Goal: Find specific page/section: Find specific page/section

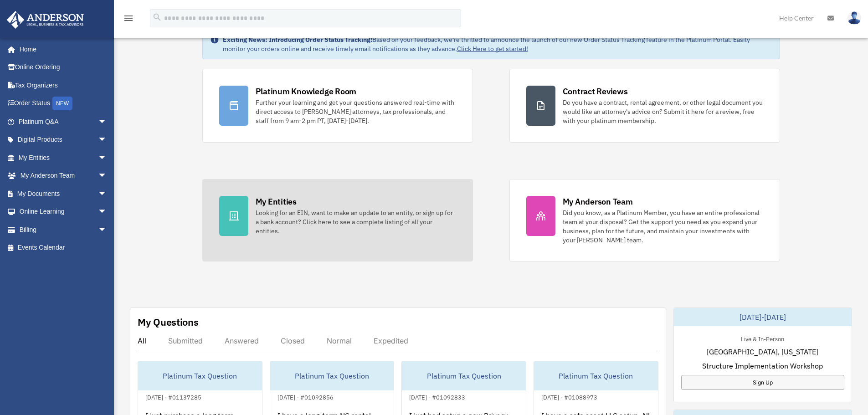
scroll to position [137, 0]
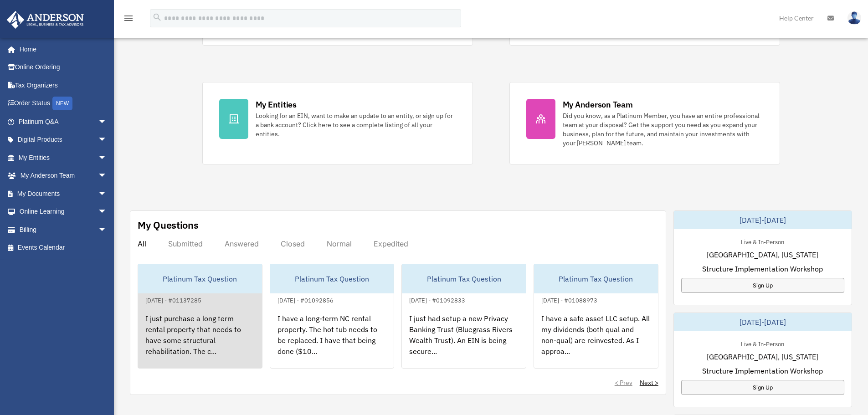
click at [192, 333] on div "I just purchase a long term rental property that needs to have some structural …" at bounding box center [200, 341] width 124 height 71
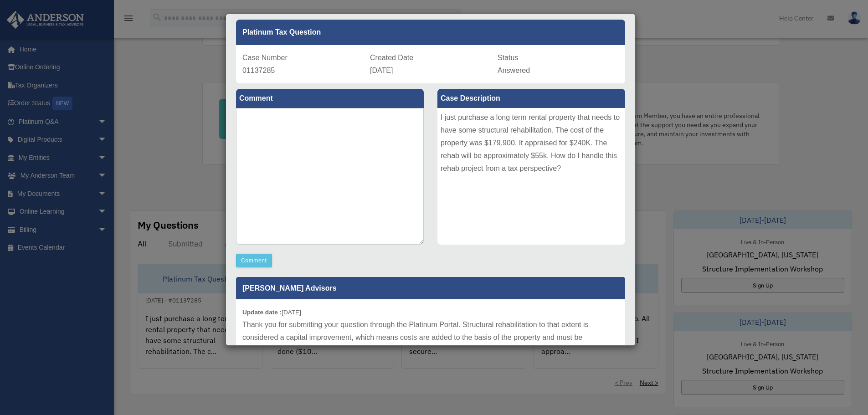
scroll to position [0, 0]
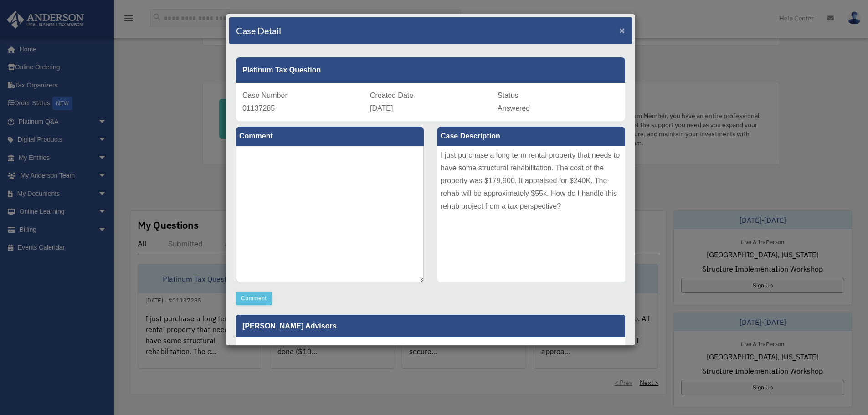
click at [619, 31] on span "×" at bounding box center [622, 30] width 6 height 10
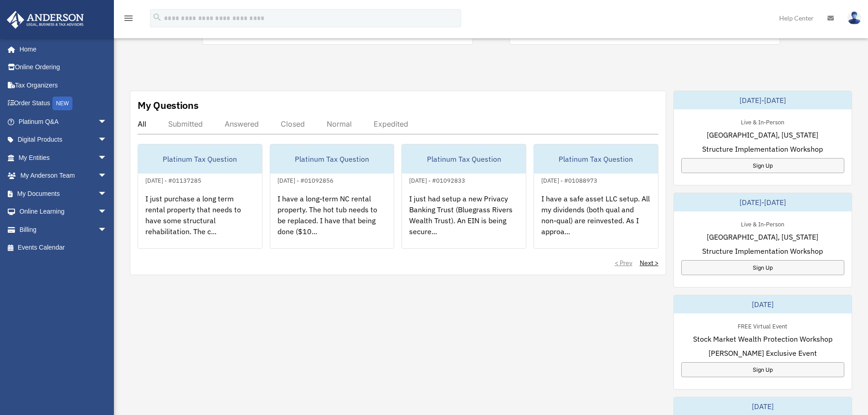
scroll to position [281, 0]
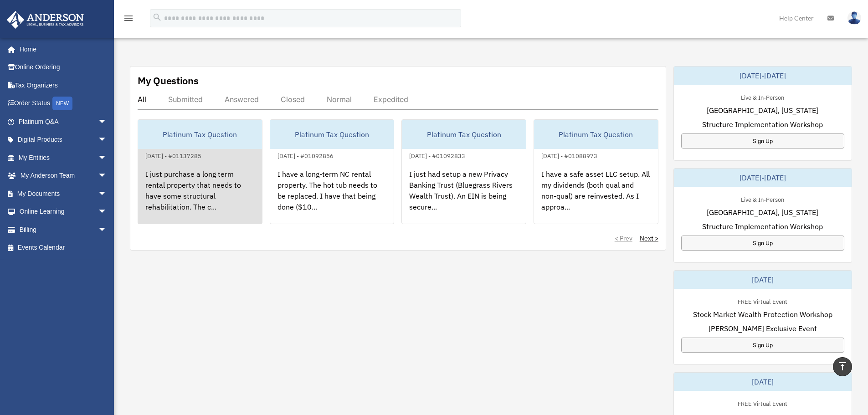
click at [214, 197] on div "I just purchase a long term rental property that needs to have some structural …" at bounding box center [200, 196] width 124 height 71
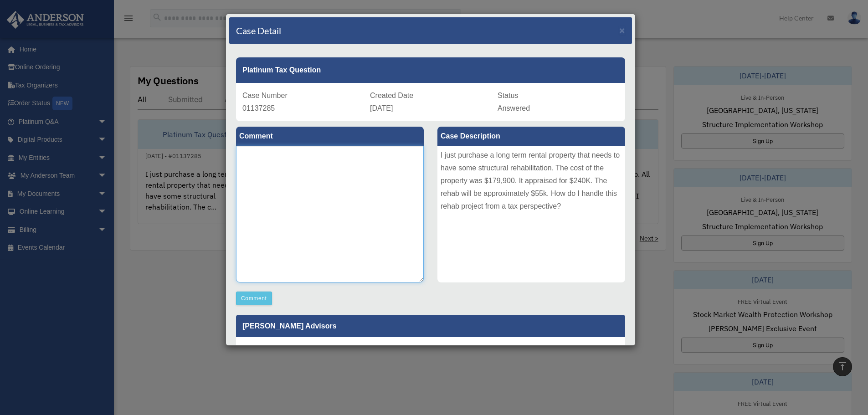
click at [304, 166] on textarea at bounding box center [330, 214] width 188 height 137
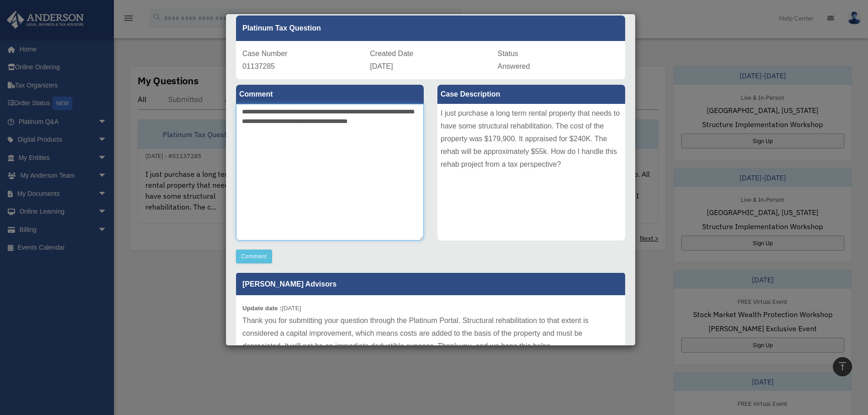
scroll to position [0, 0]
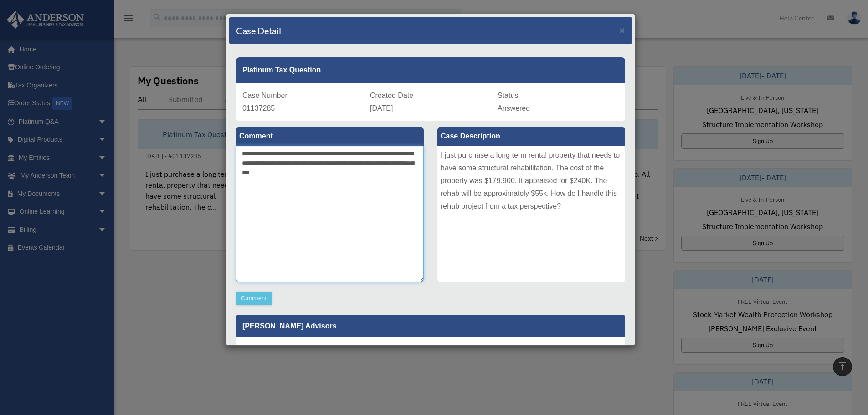
click at [287, 174] on textarea "**********" at bounding box center [330, 214] width 188 height 137
click at [346, 172] on textarea "**********" at bounding box center [330, 214] width 188 height 137
click at [330, 184] on textarea "**********" at bounding box center [330, 214] width 188 height 137
type textarea "**********"
click at [619, 29] on span "×" at bounding box center [622, 30] width 6 height 10
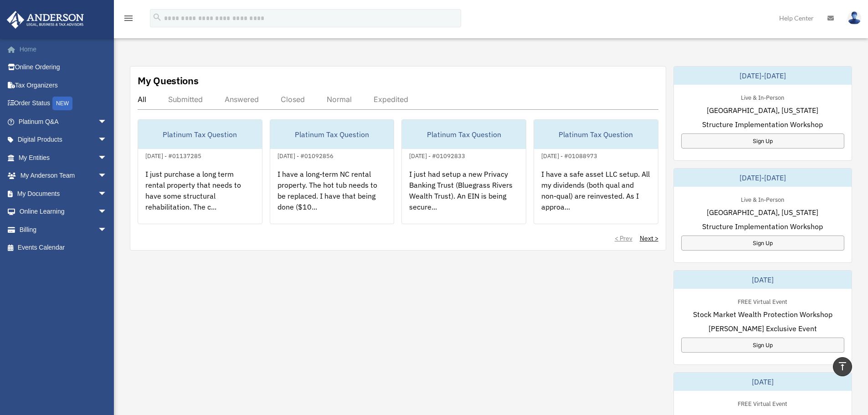
click at [34, 50] on link "Home" at bounding box center [63, 49] width 114 height 18
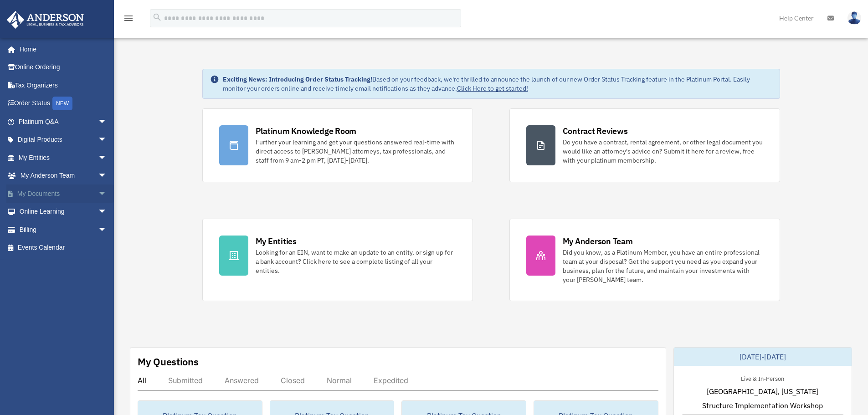
click at [98, 190] on span "arrow_drop_down" at bounding box center [107, 194] width 18 height 19
click at [43, 210] on link "Box" at bounding box center [67, 212] width 108 height 18
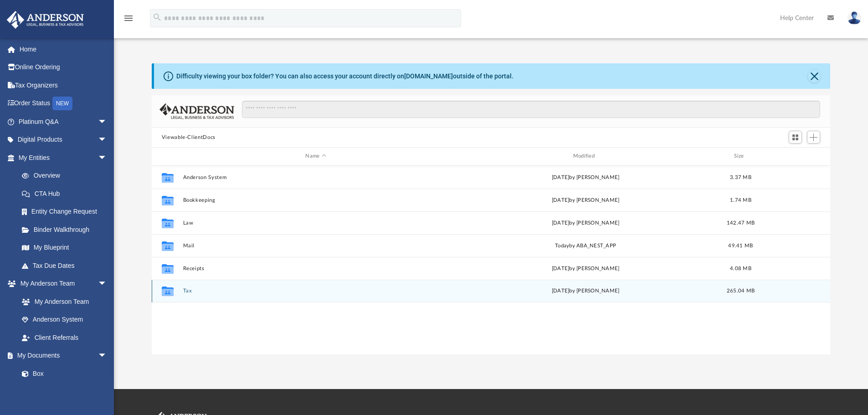
scroll to position [201, 672]
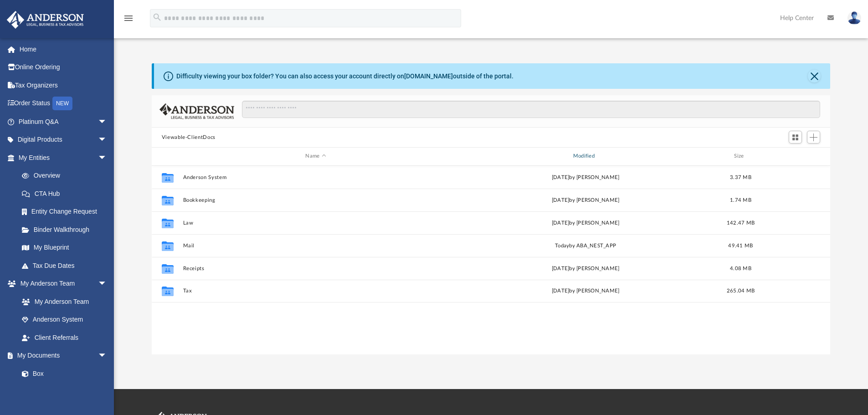
click at [585, 154] on div "Modified" at bounding box center [586, 156] width 266 height 8
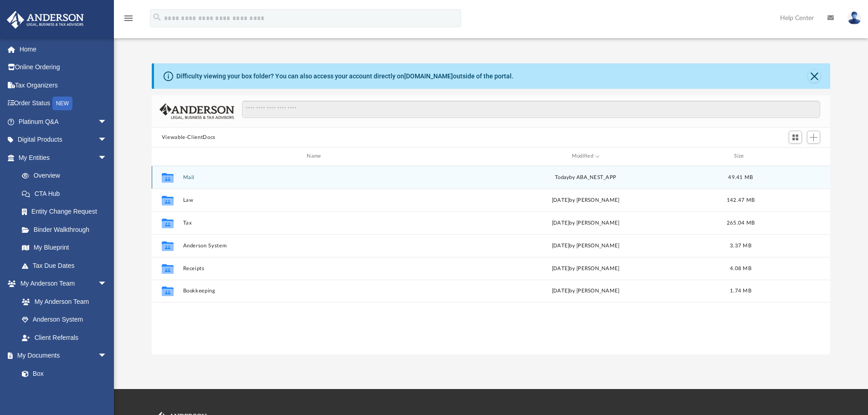
click at [192, 173] on div "Collaborated Folder Mail [DATE] by ABA_NEST_APP 49.41 MB" at bounding box center [491, 177] width 679 height 23
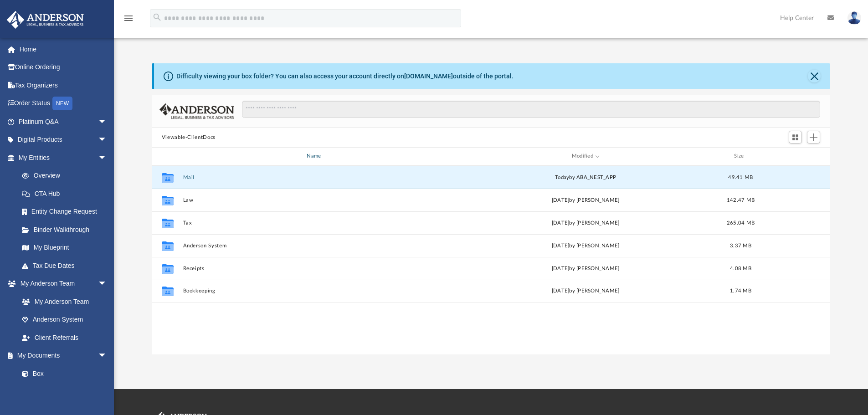
click at [311, 156] on div "Name" at bounding box center [315, 156] width 266 height 8
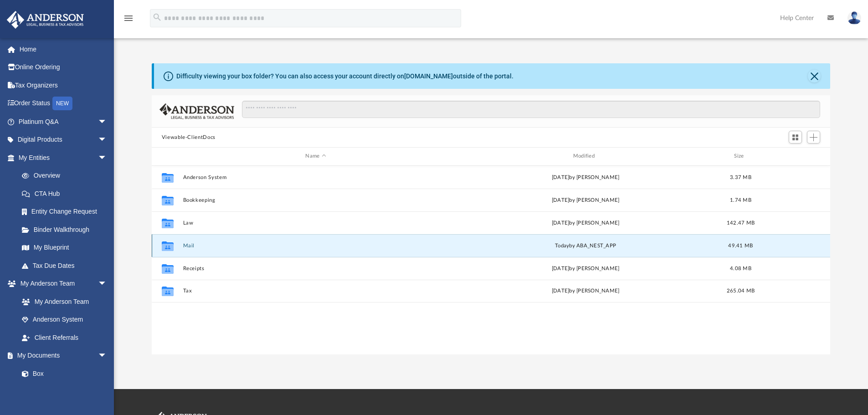
click at [183, 246] on button "Mail" at bounding box center [316, 246] width 266 height 6
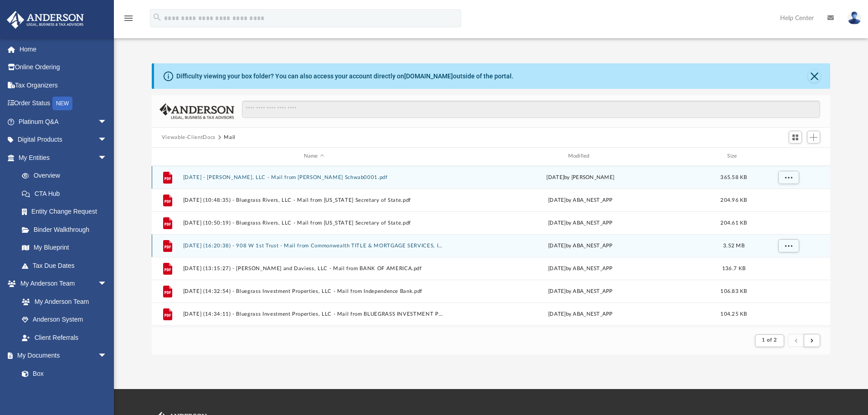
scroll to position [172, 672]
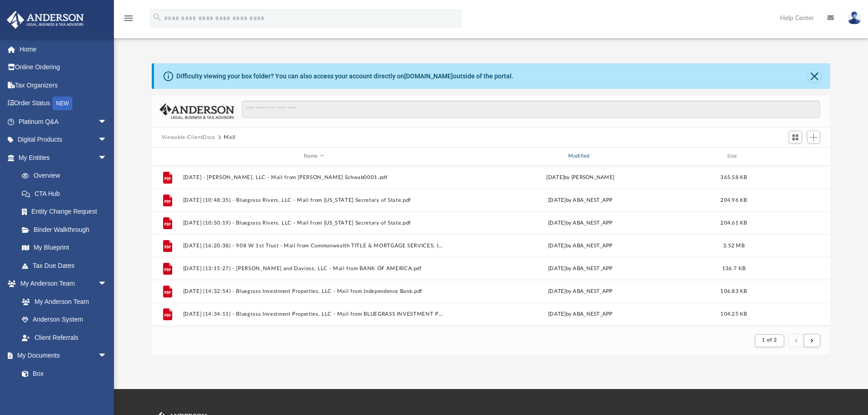
click at [579, 157] on div "Modified" at bounding box center [580, 156] width 263 height 8
click at [813, 345] on button "submit" at bounding box center [812, 340] width 16 height 13
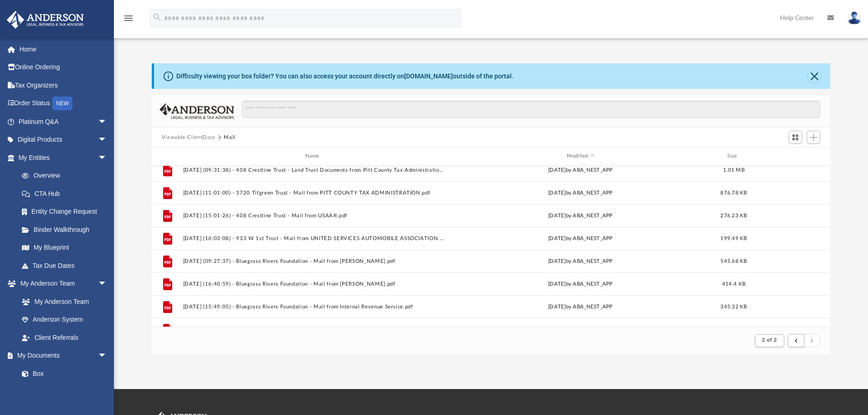
scroll to position [0, 0]
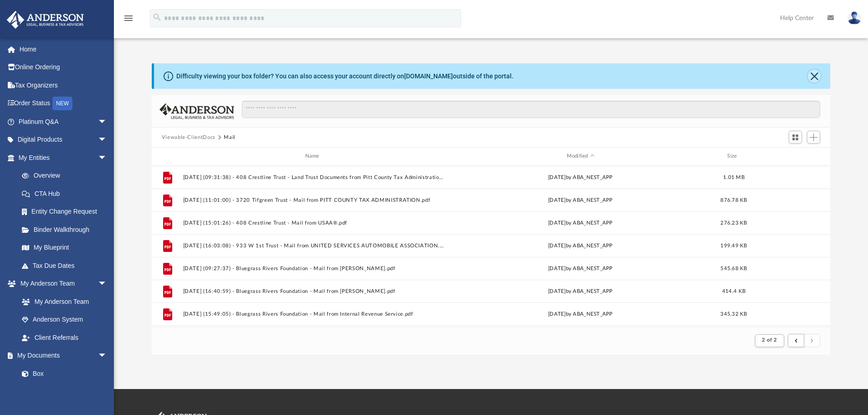
click at [816, 76] on button "Close" at bounding box center [814, 76] width 13 height 13
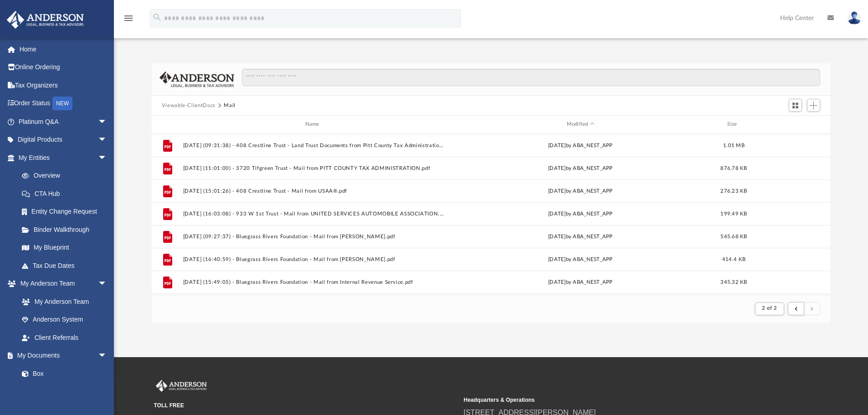
click at [195, 103] on button "Viewable-ClientDocs" at bounding box center [189, 106] width 54 height 8
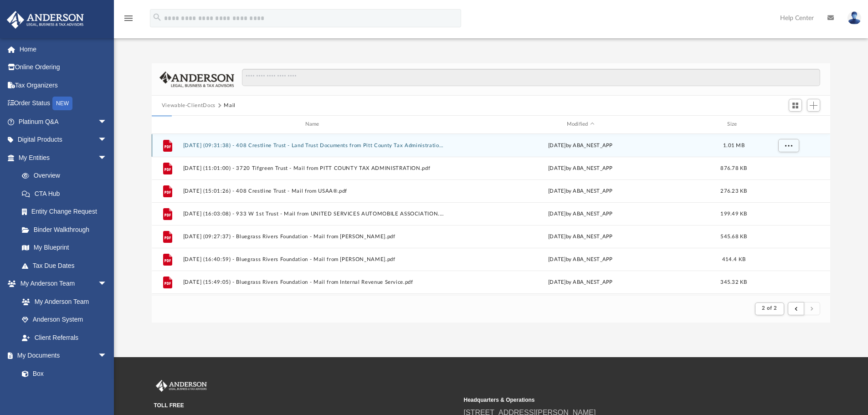
scroll to position [201, 672]
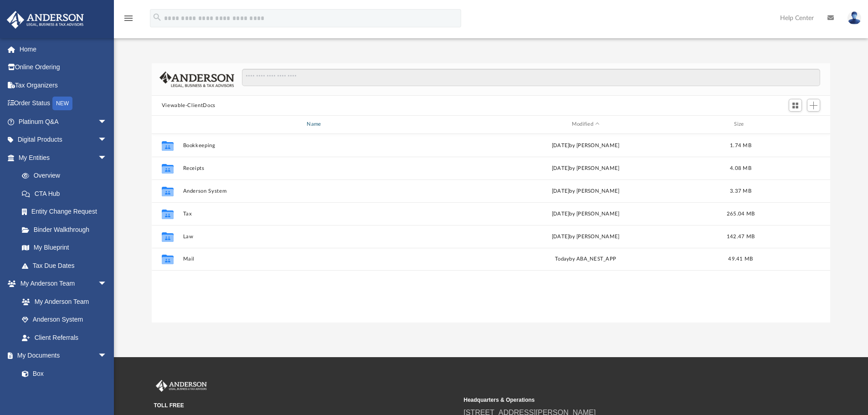
click at [317, 126] on div "Name" at bounding box center [315, 124] width 266 height 8
